Goal: Answer question/provide support

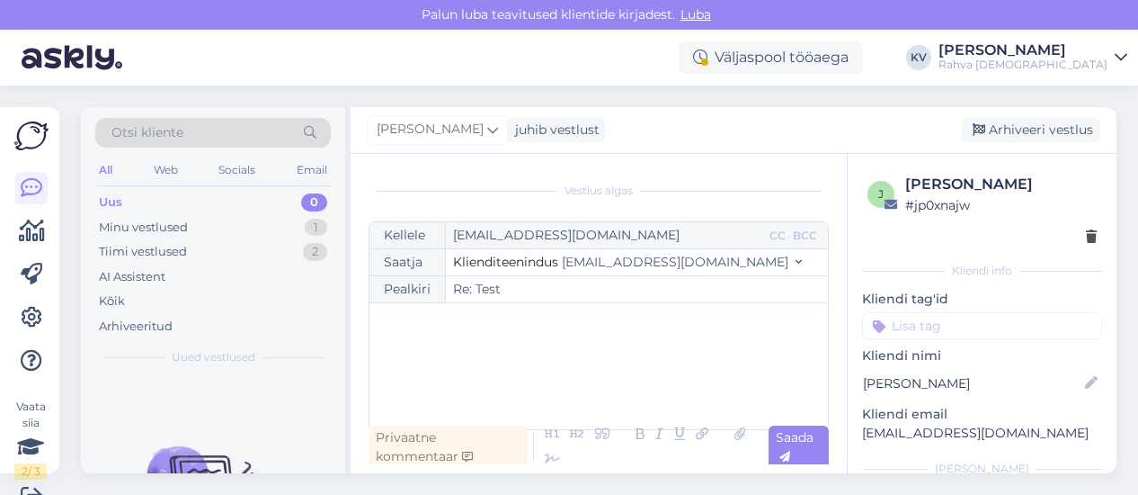
scroll to position [202, 0]
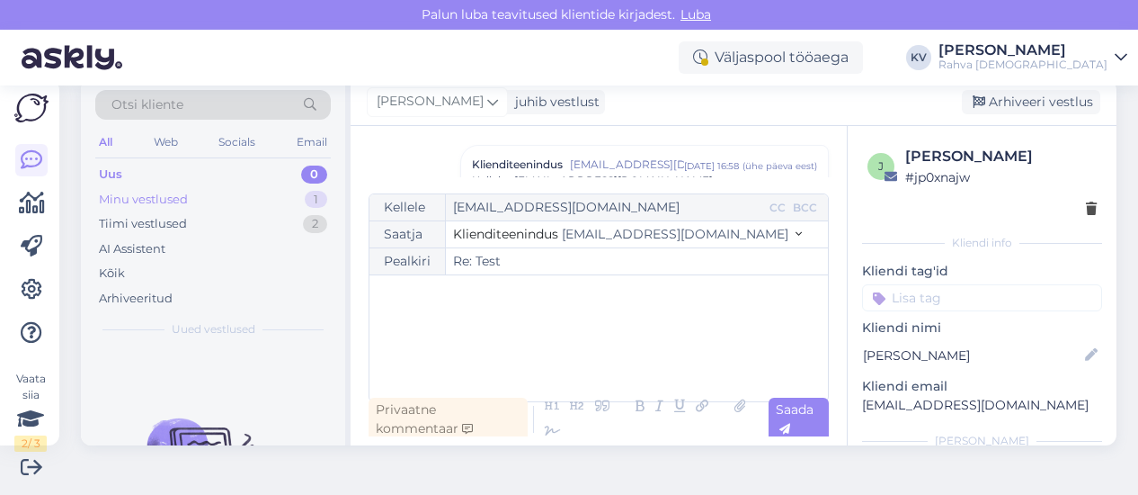
click at [189, 201] on div "Minu vestlused 1" at bounding box center [213, 199] width 236 height 25
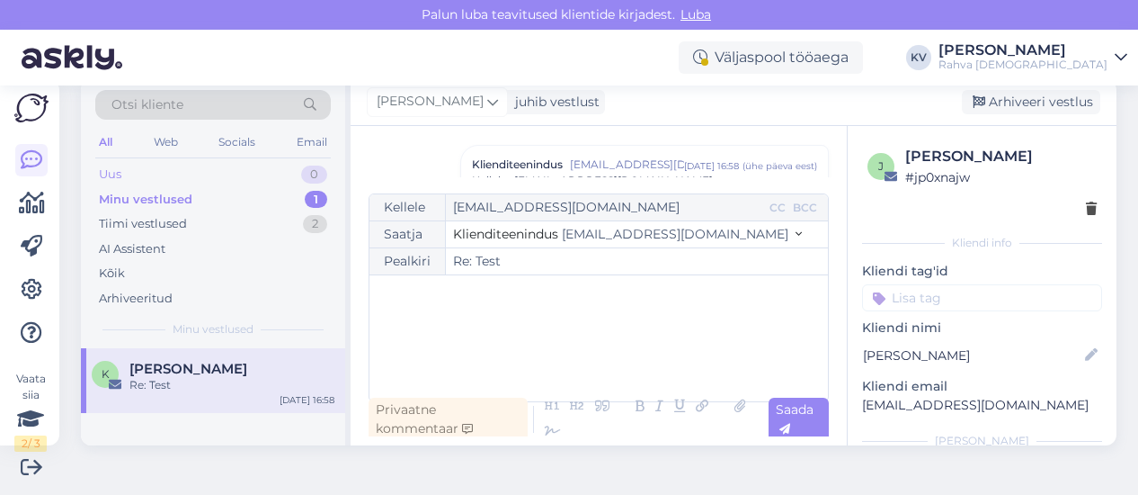
click at [184, 180] on div "Uus 0" at bounding box center [213, 174] width 236 height 25
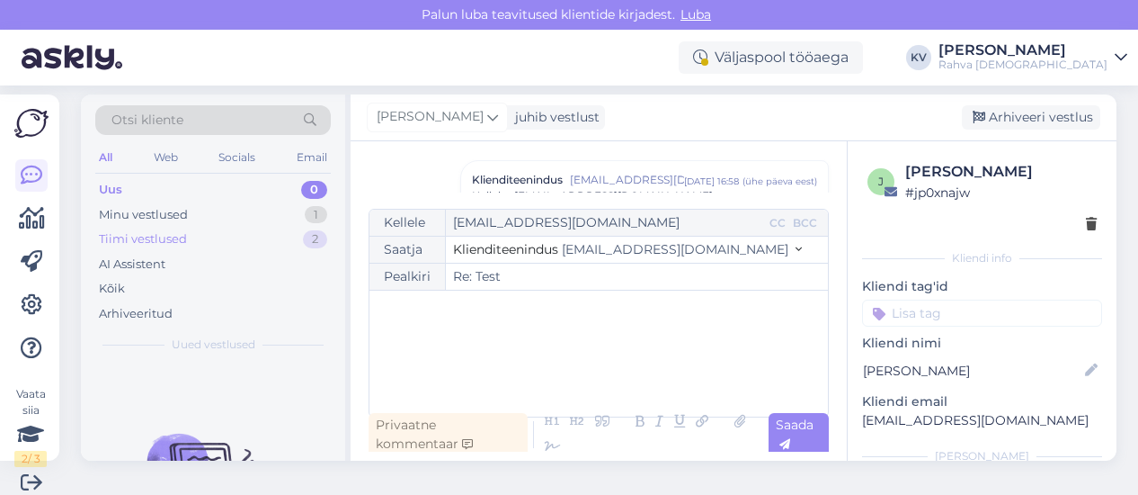
scroll to position [0, 0]
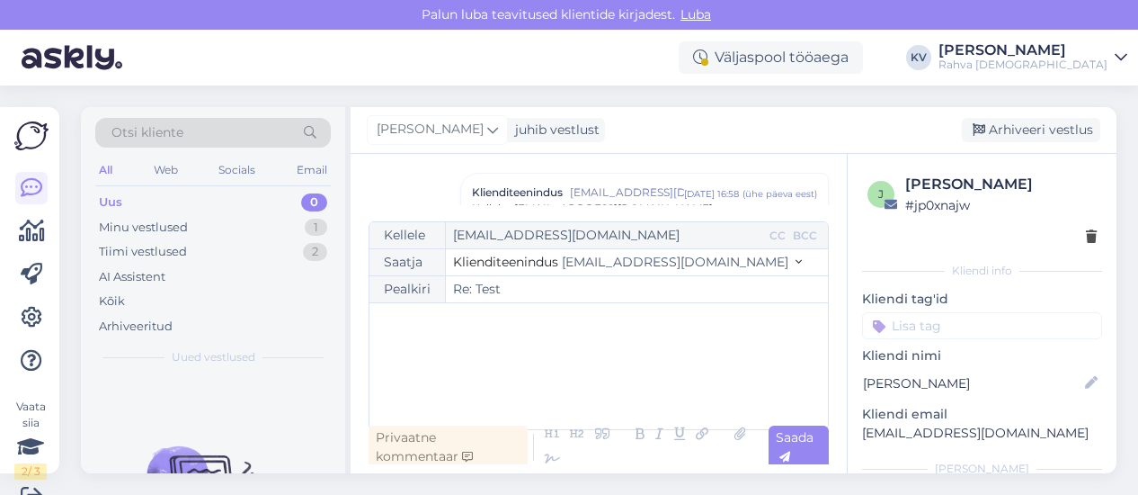
click at [102, 162] on div "All" at bounding box center [105, 169] width 21 height 23
click at [196, 221] on div "Minu vestlused 1" at bounding box center [213, 227] width 236 height 25
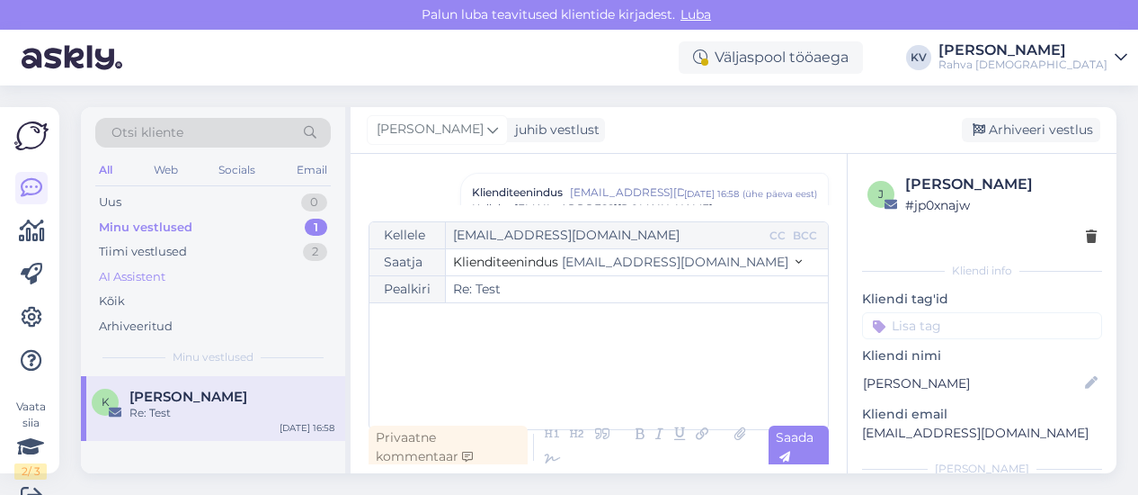
click at [160, 274] on div "AI Assistent" at bounding box center [132, 277] width 67 height 18
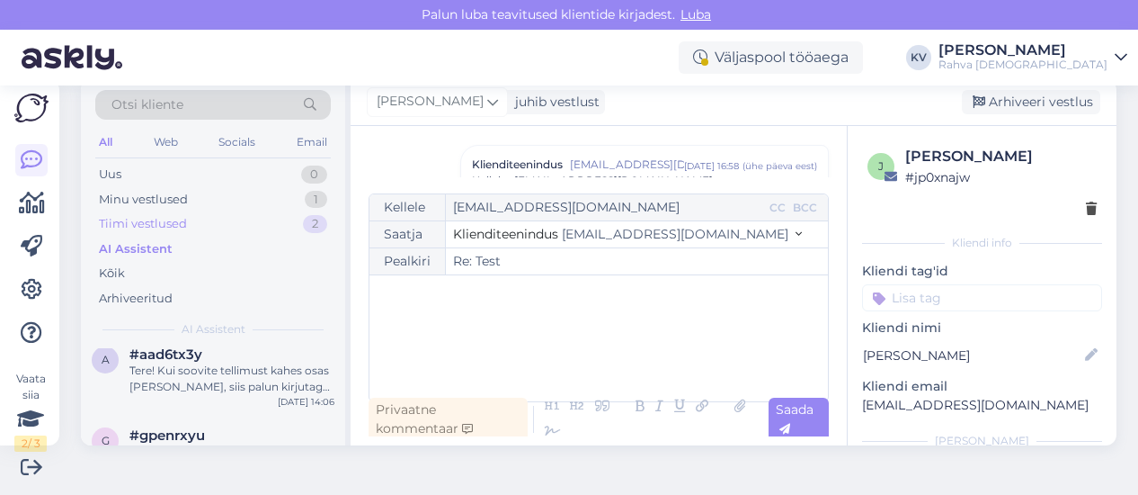
scroll to position [90, 0]
click at [166, 173] on div "Uus 0" at bounding box center [213, 174] width 236 height 25
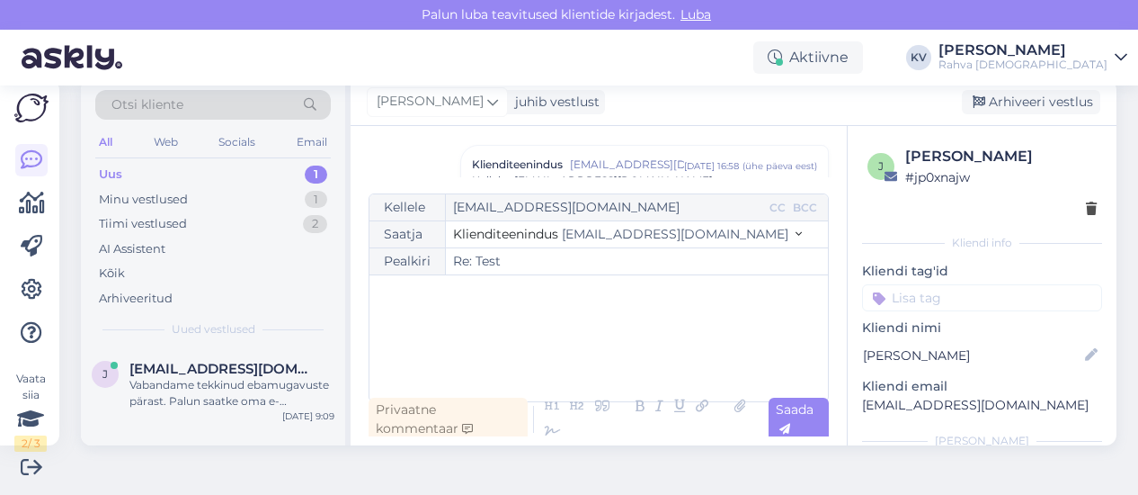
click at [179, 177] on div "Uus 1" at bounding box center [213, 174] width 236 height 25
click at [164, 400] on div "Vabandame tekkinud ebamugavuste pärast. Palun saatke oma e-kinkekaardi kood ja …" at bounding box center [231, 393] width 205 height 32
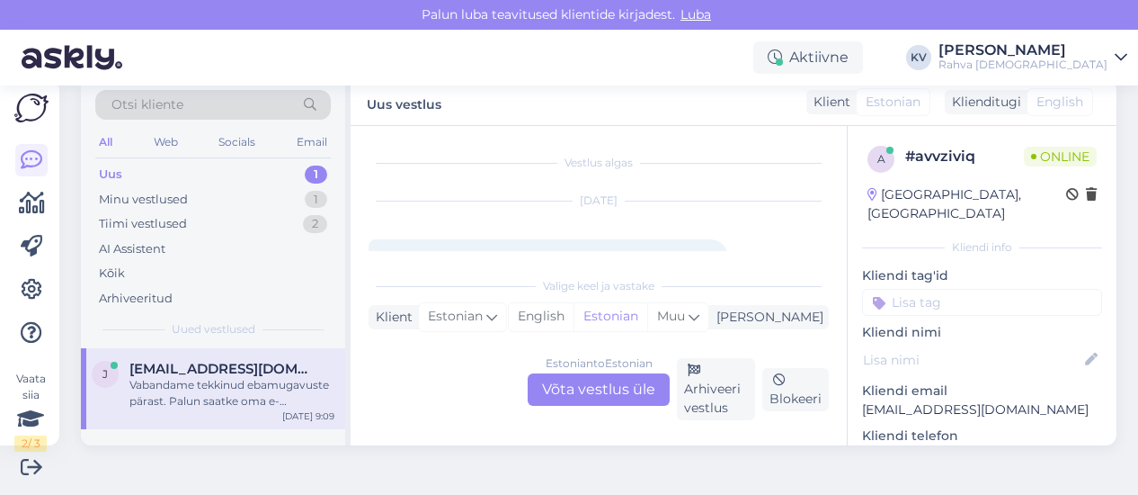
scroll to position [90, 0]
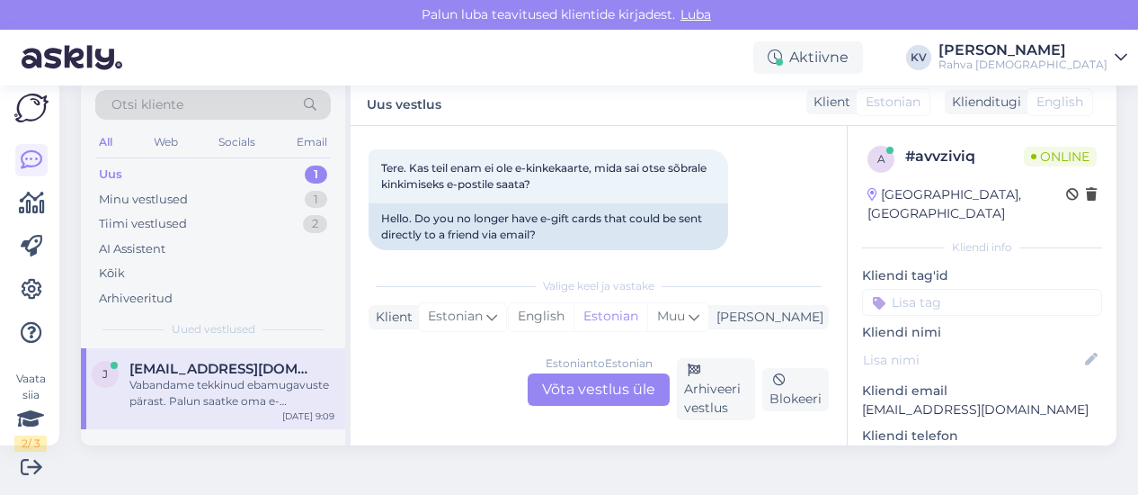
click at [566, 392] on div "Estonian to Estonian Võta vestlus üle" at bounding box center [599, 389] width 142 height 32
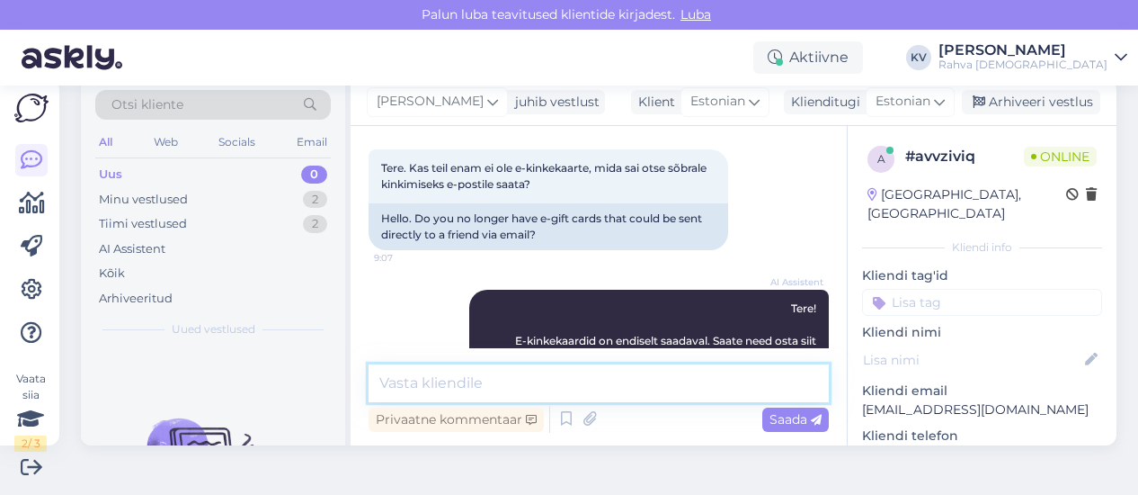
click at [506, 378] on textarea at bounding box center [599, 383] width 460 height 38
paste textarea "[URL][DOMAIN_NAME]"
type textarea "[URL][DOMAIN_NAME]"
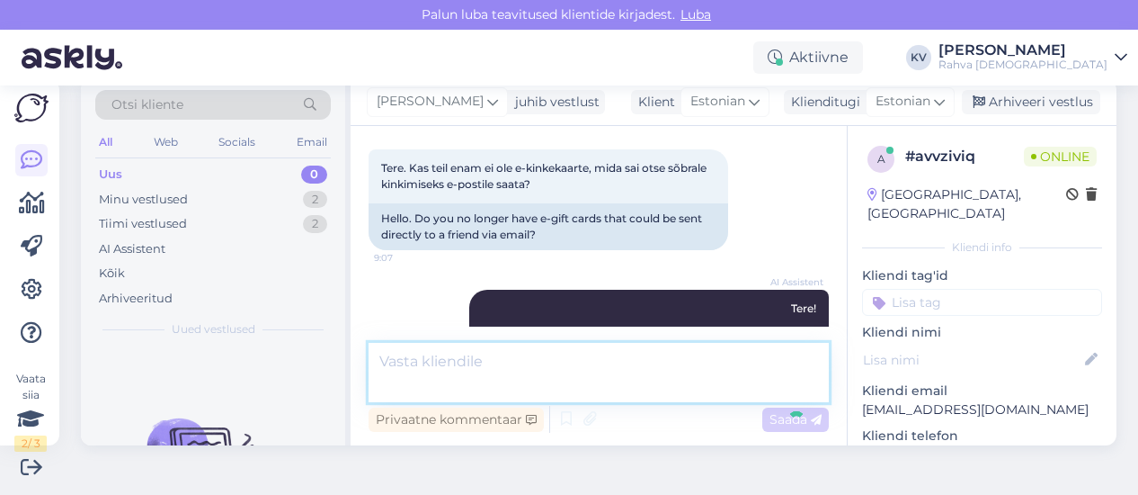
scroll to position [513, 0]
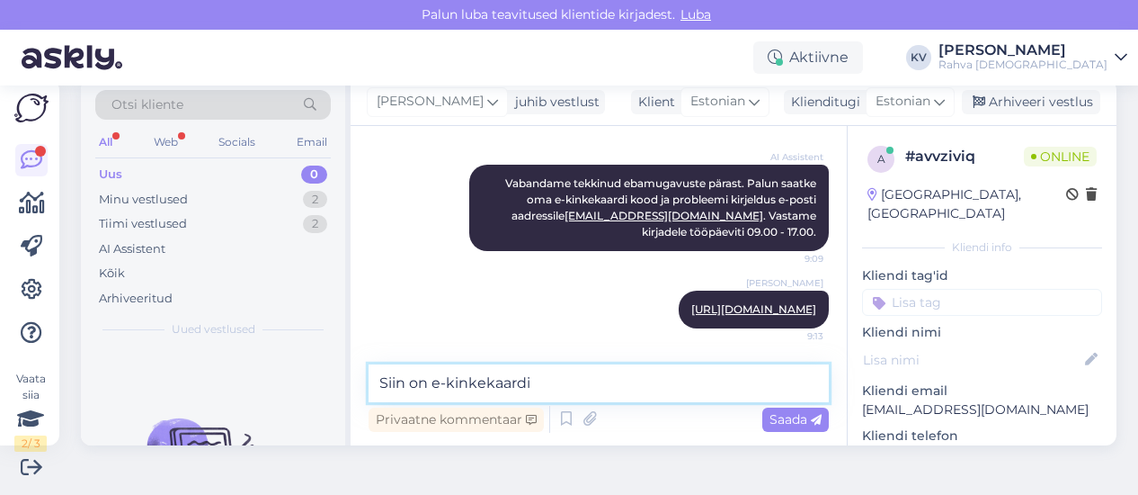
type textarea "Siin on e-kinkekaardid"
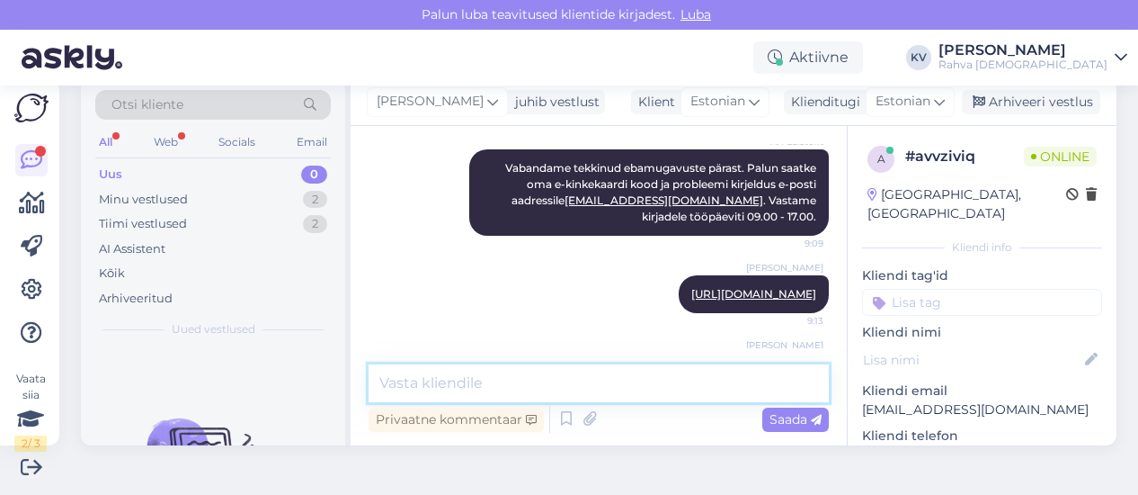
scroll to position [590, 0]
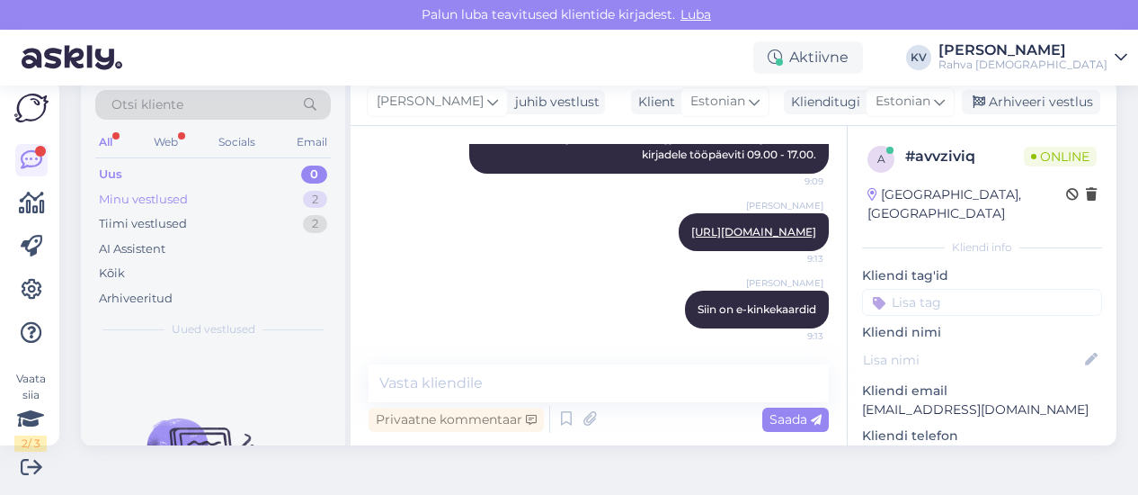
click at [228, 197] on div "Minu vestlused 2" at bounding box center [213, 199] width 236 height 25
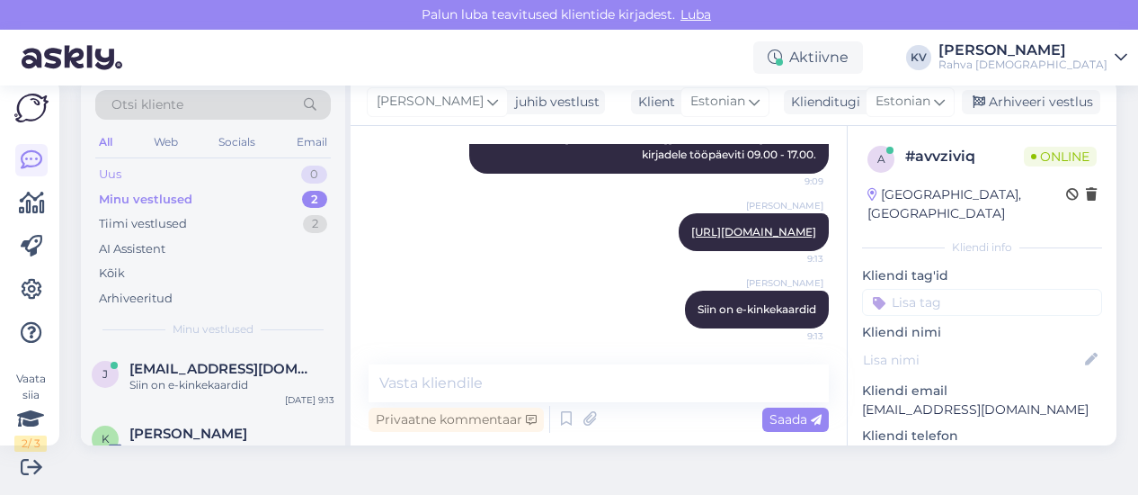
click at [161, 174] on div "Uus 0" at bounding box center [213, 174] width 236 height 25
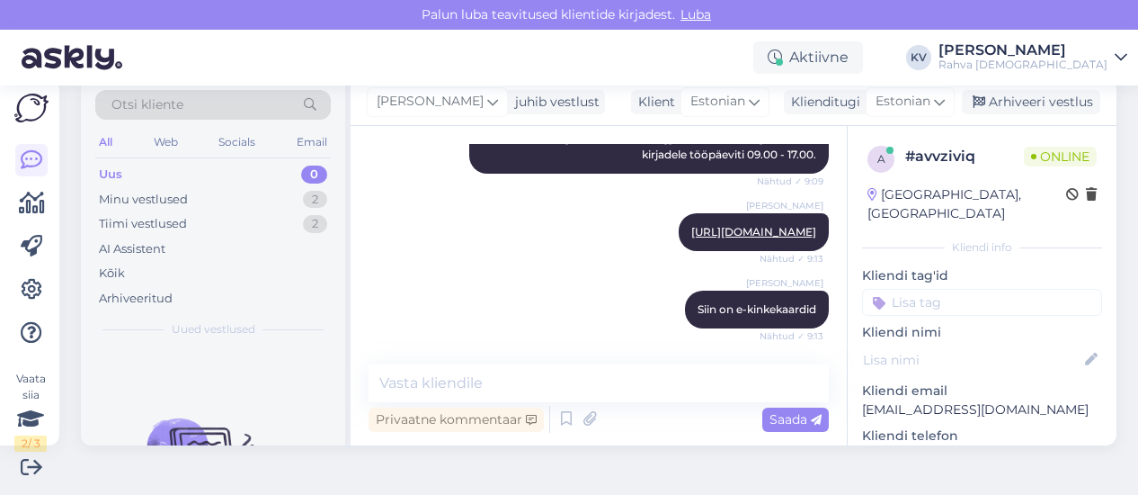
click at [908, 289] on input at bounding box center [982, 302] width 240 height 27
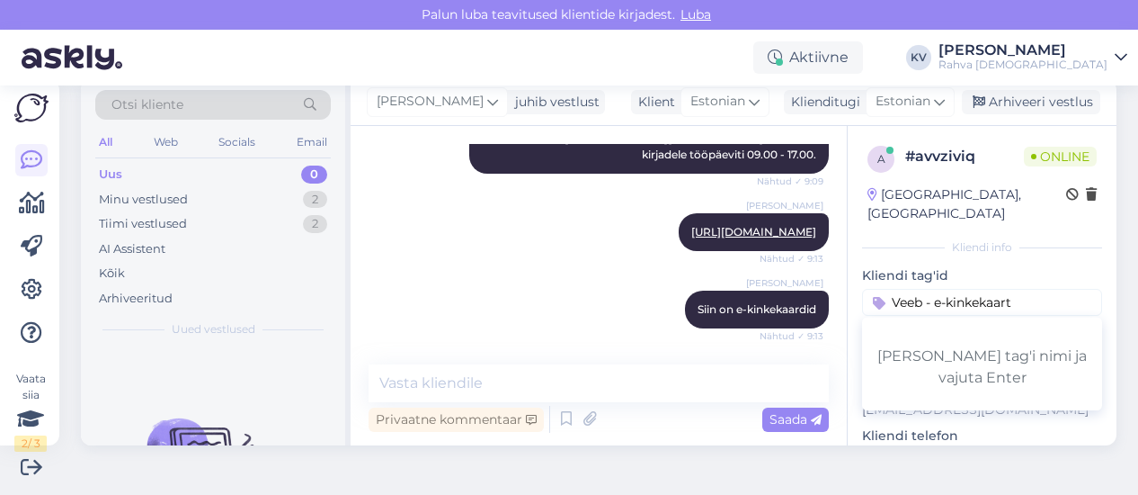
type input "Veeb - e-kinkekaart"
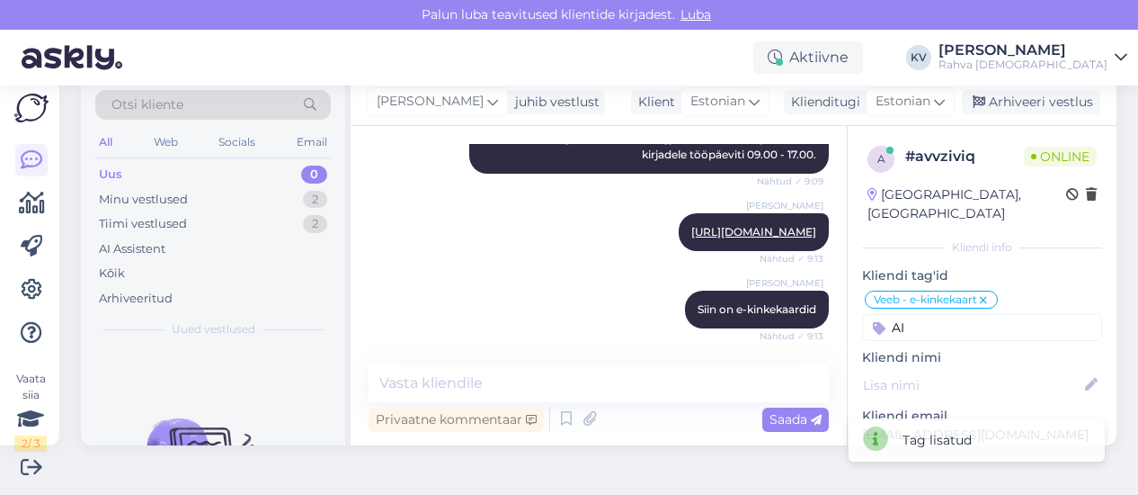
click at [918, 317] on input "AI" at bounding box center [982, 327] width 240 height 27
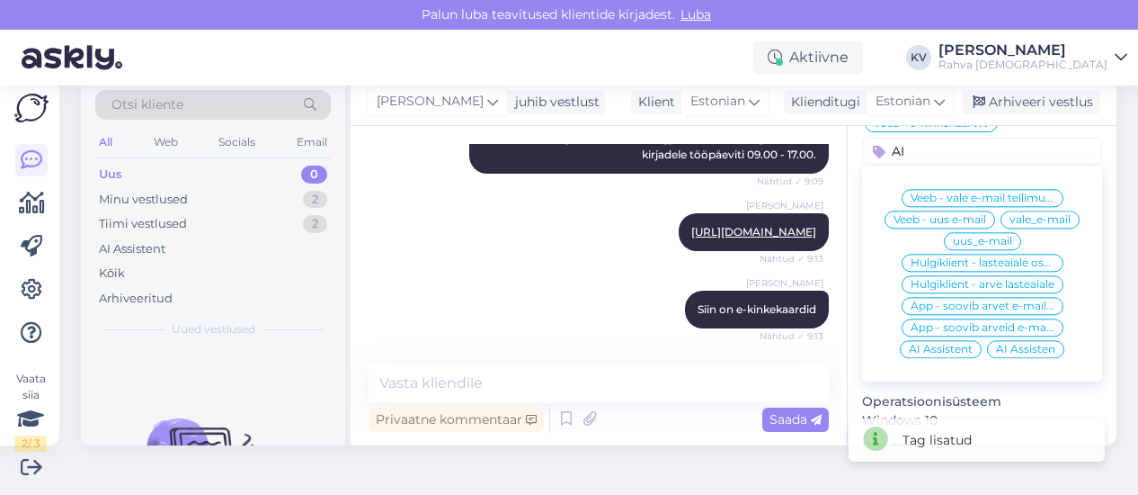
scroll to position [180, 0]
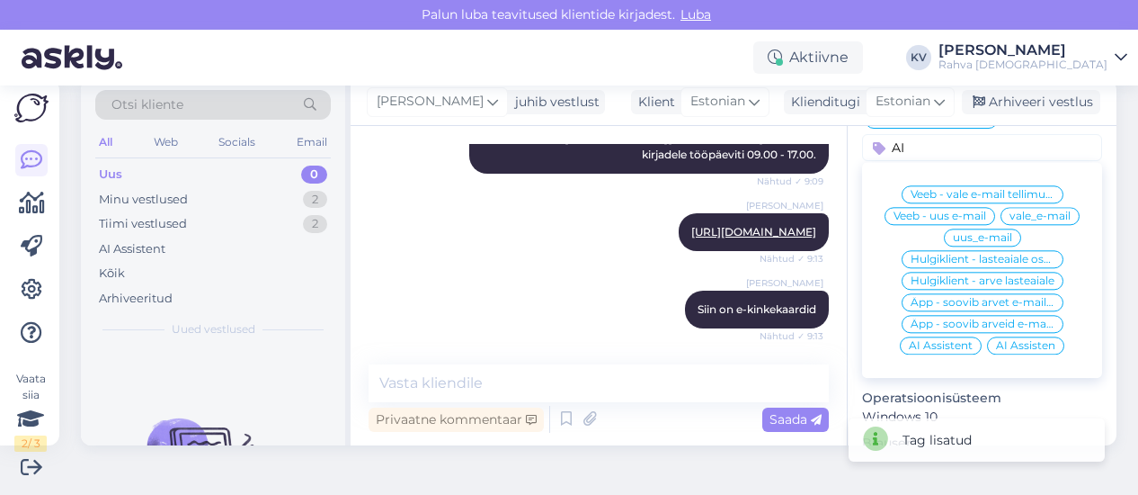
type input "AI"
click at [909, 340] on span "AI Assistent" at bounding box center [941, 345] width 64 height 11
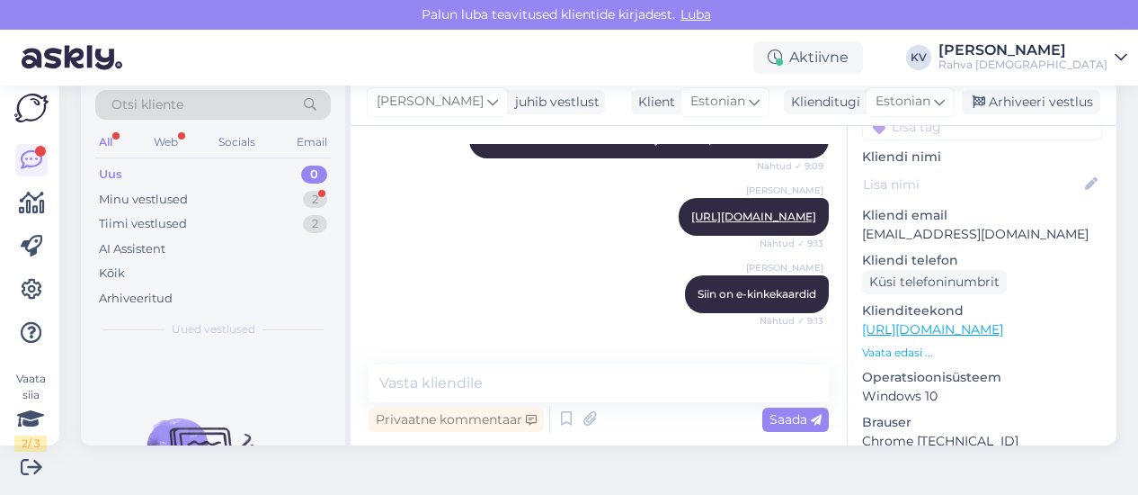
scroll to position [667, 0]
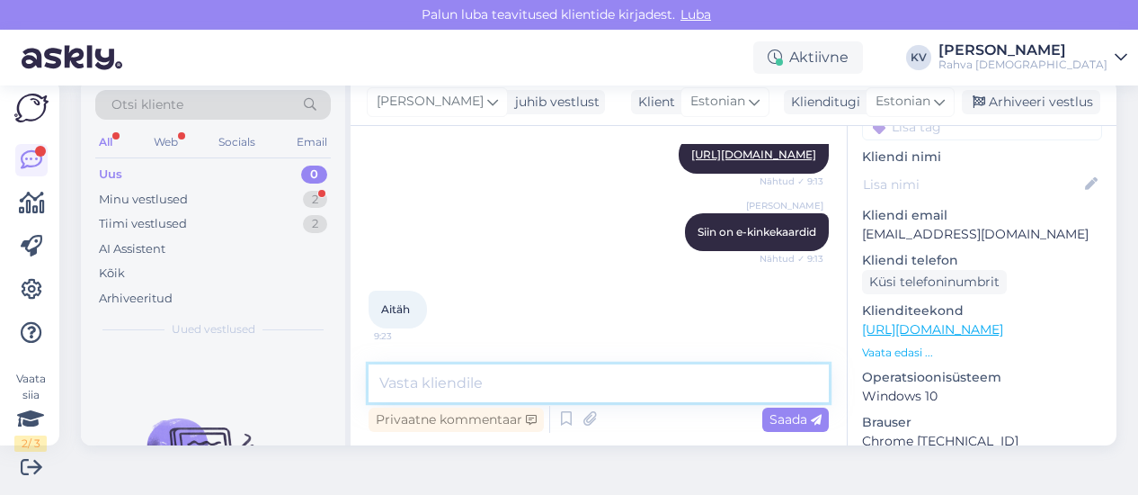
click at [439, 391] on textarea at bounding box center [599, 383] width 460 height 38
type textarea "Palun. Kaunist päeva! :)"
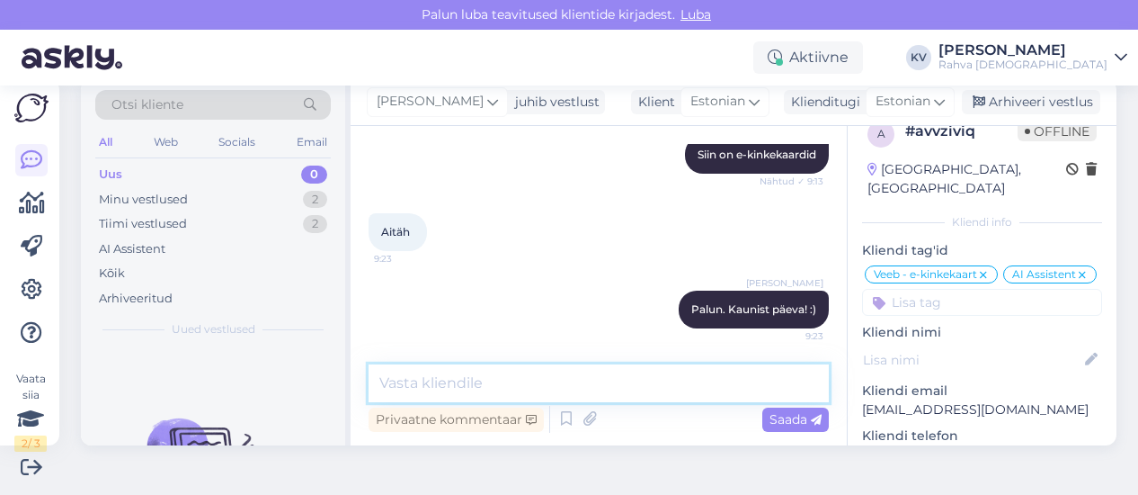
scroll to position [0, 0]
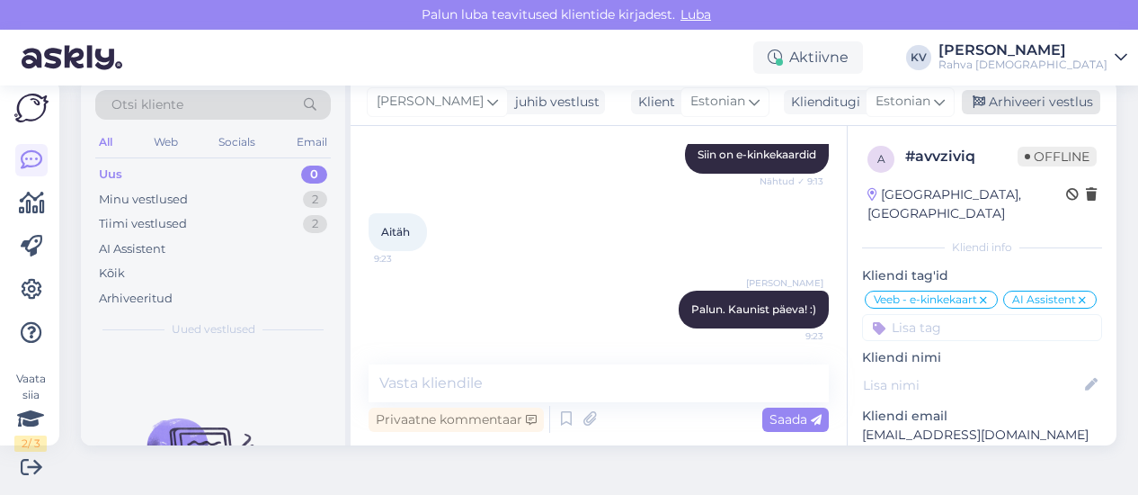
click at [998, 105] on div "Arhiveeri vestlus" at bounding box center [1031, 102] width 138 height 24
